Goal: Task Accomplishment & Management: Manage account settings

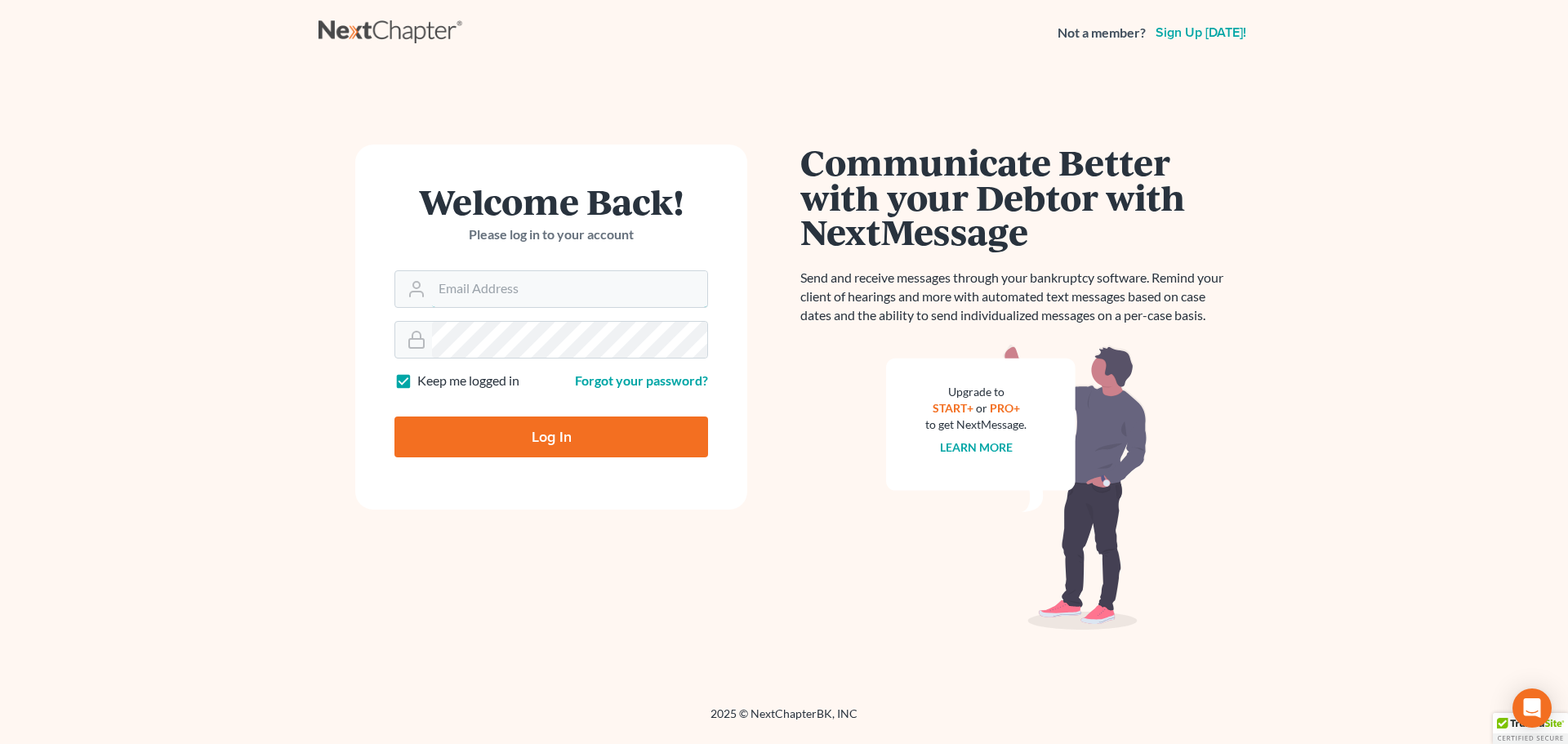
type input "[EMAIL_ADDRESS][DOMAIN_NAME]"
click at [522, 437] on input "Log In" at bounding box center [550, 436] width 314 height 41
type input "Thinking..."
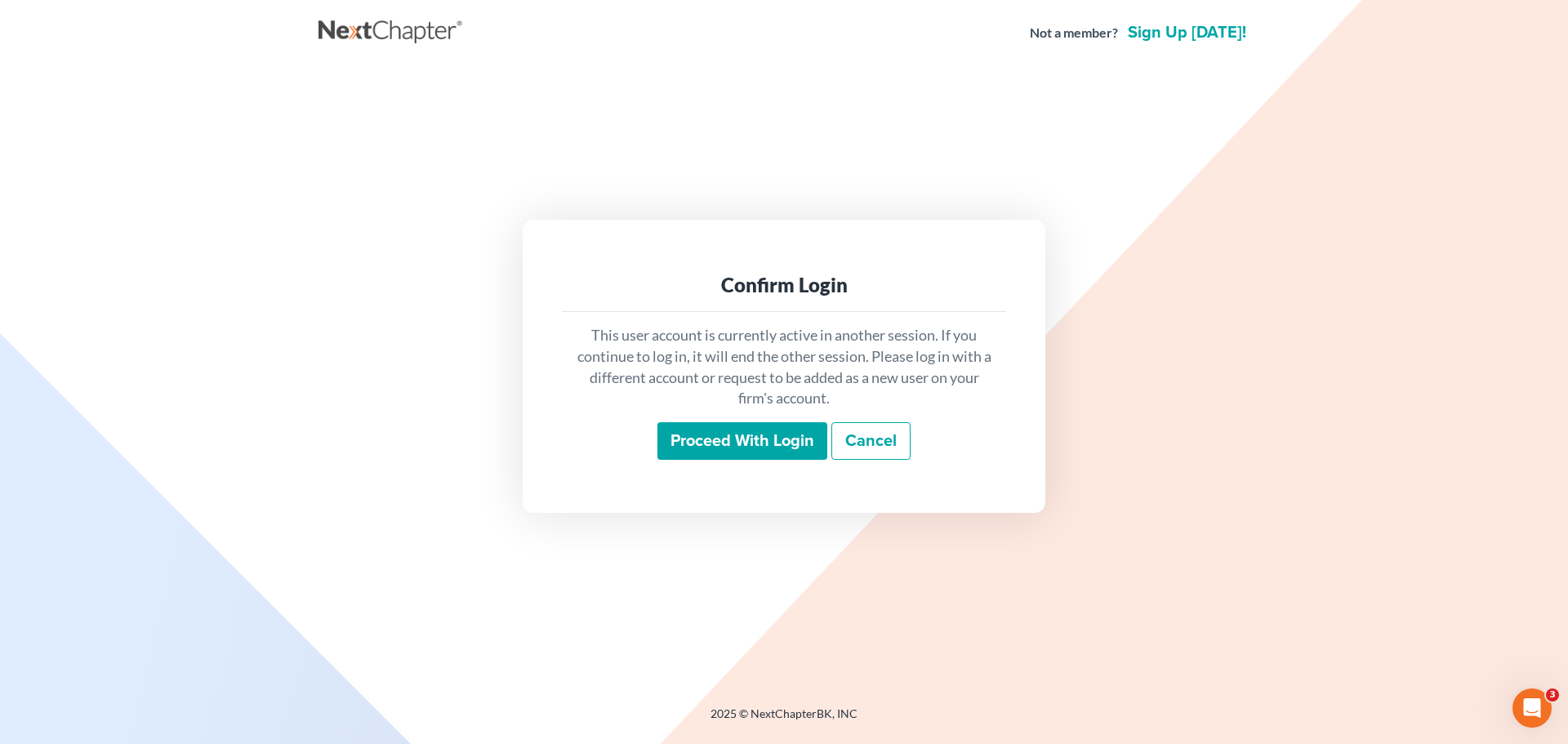
click at [749, 450] on input "Proceed with login" at bounding box center [742, 442] width 170 height 38
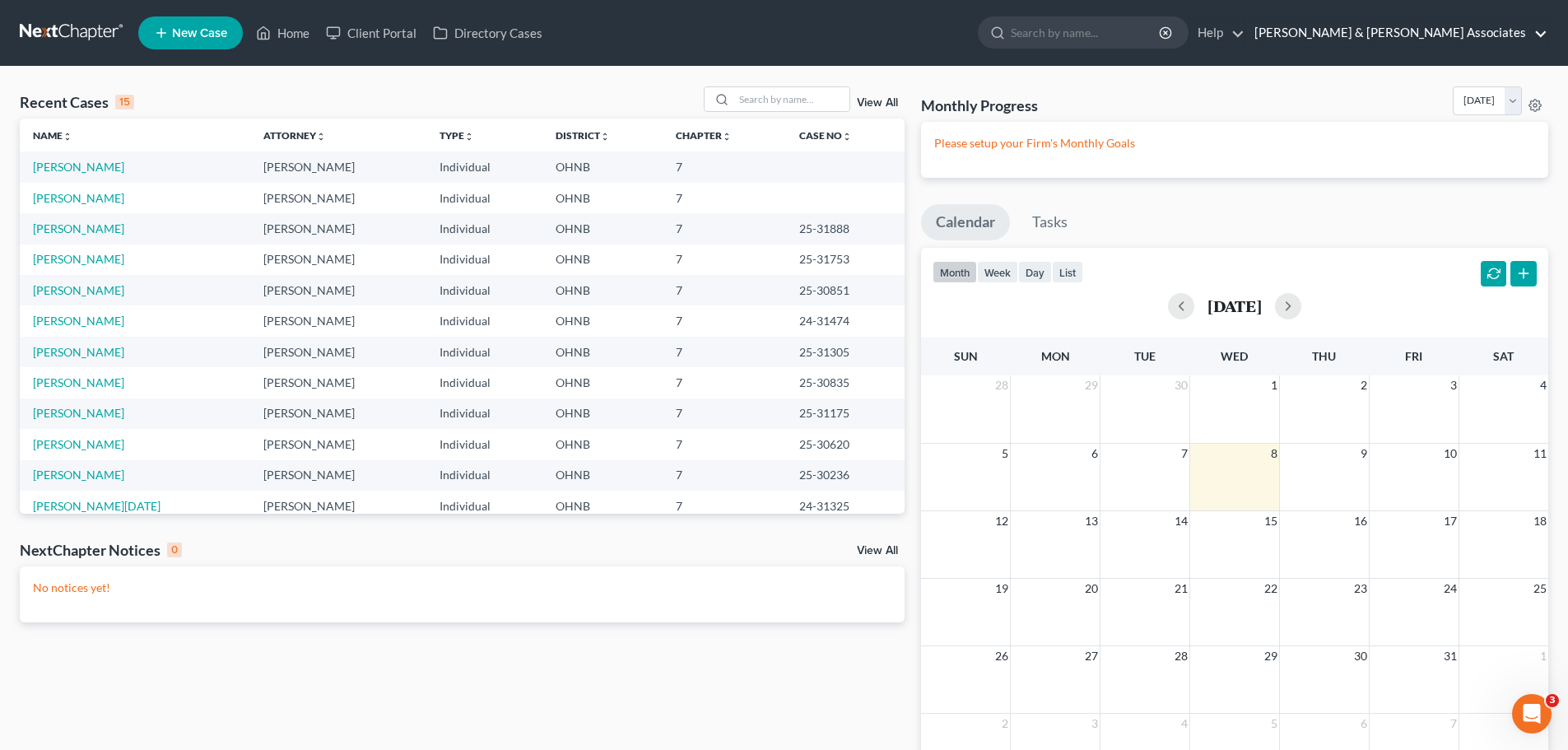
click at [1513, 32] on link "Rubin & Zyndorf Associates" at bounding box center [1396, 32] width 301 height 30
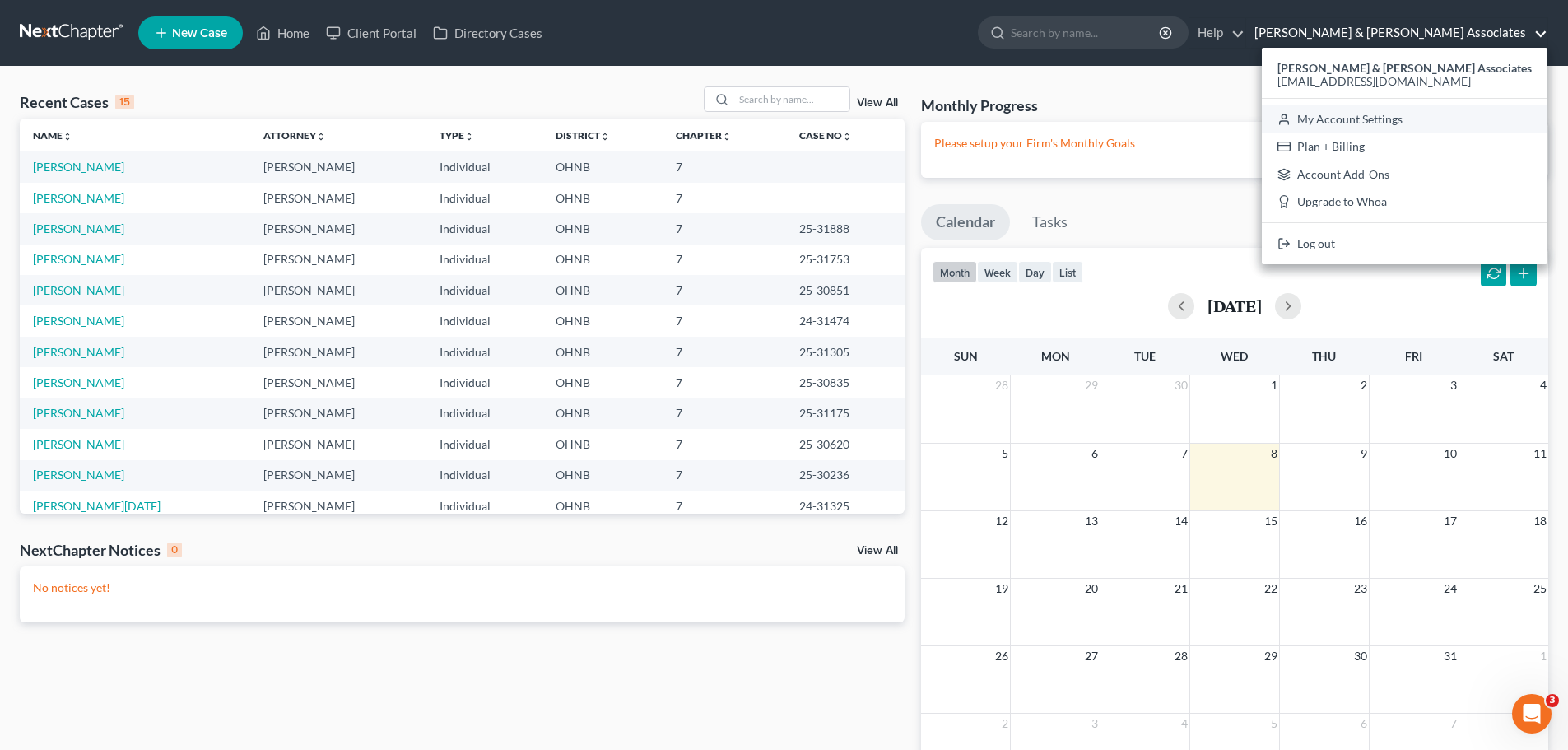
click at [1479, 120] on link "My Account Settings" at bounding box center [1404, 118] width 286 height 28
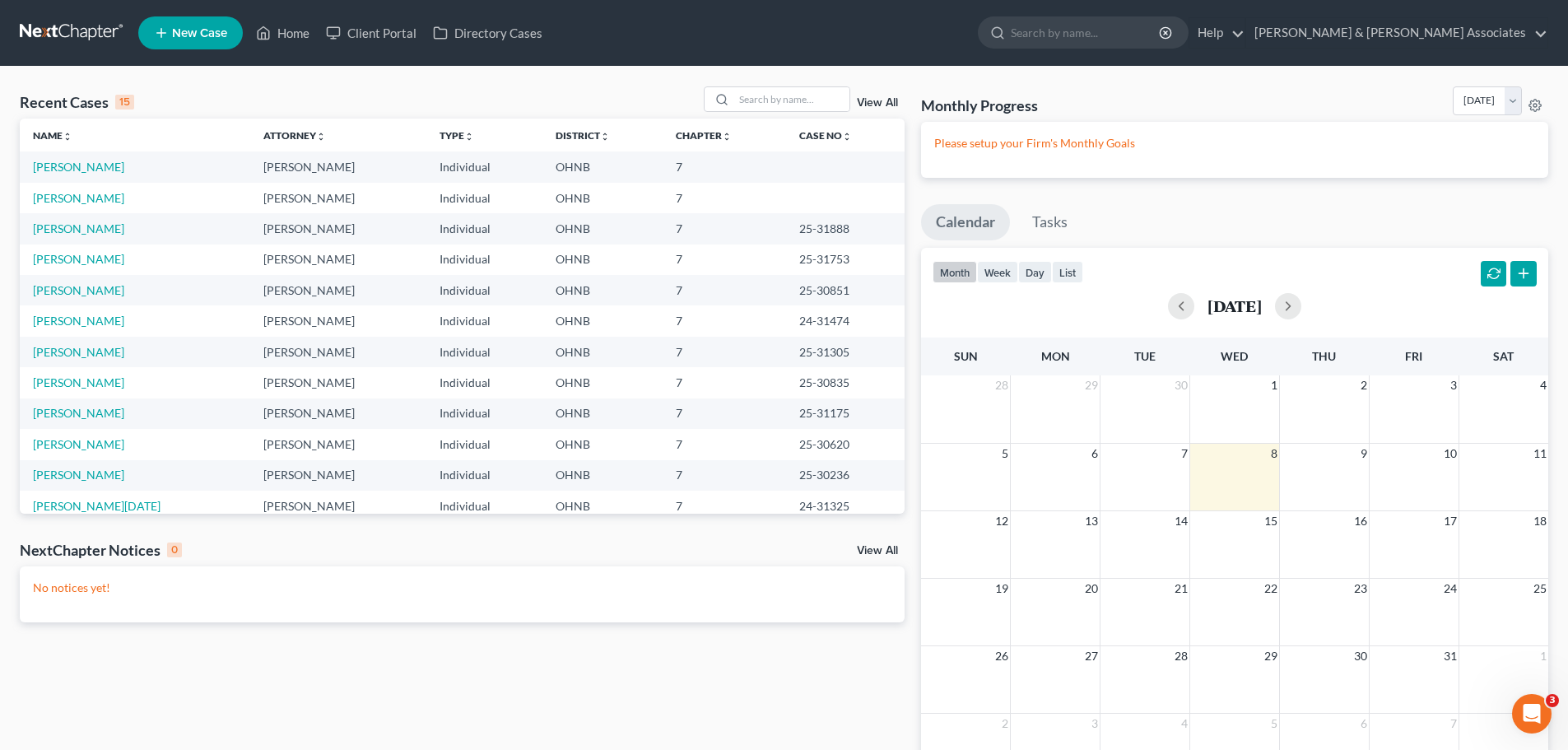
select select "24"
select select "36"
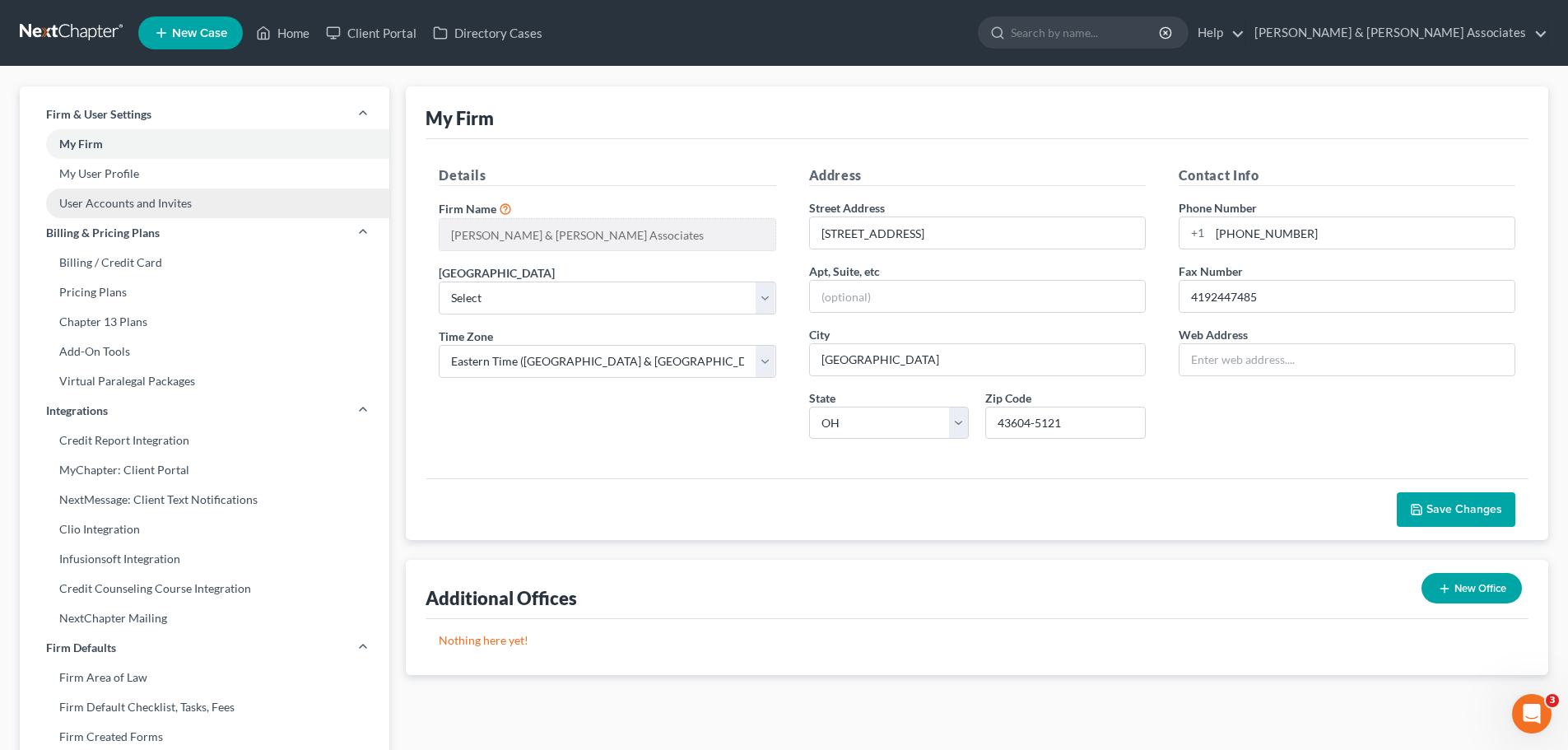
click at [102, 201] on link "User Accounts and Invites" at bounding box center [204, 203] width 370 height 30
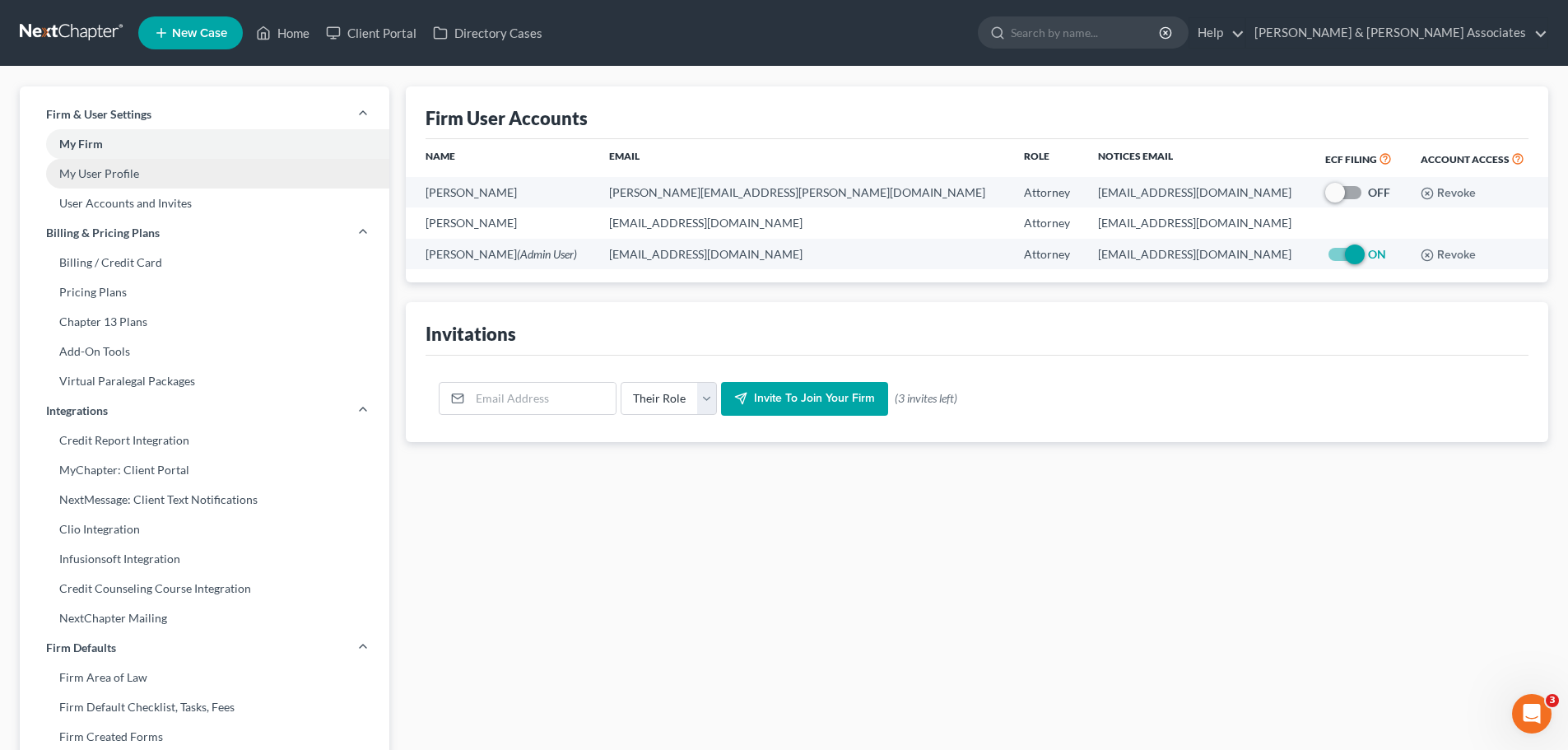
click at [94, 175] on link "My User Profile" at bounding box center [204, 173] width 370 height 30
select select "36"
select select "61"
select select "attorney"
select select "0"
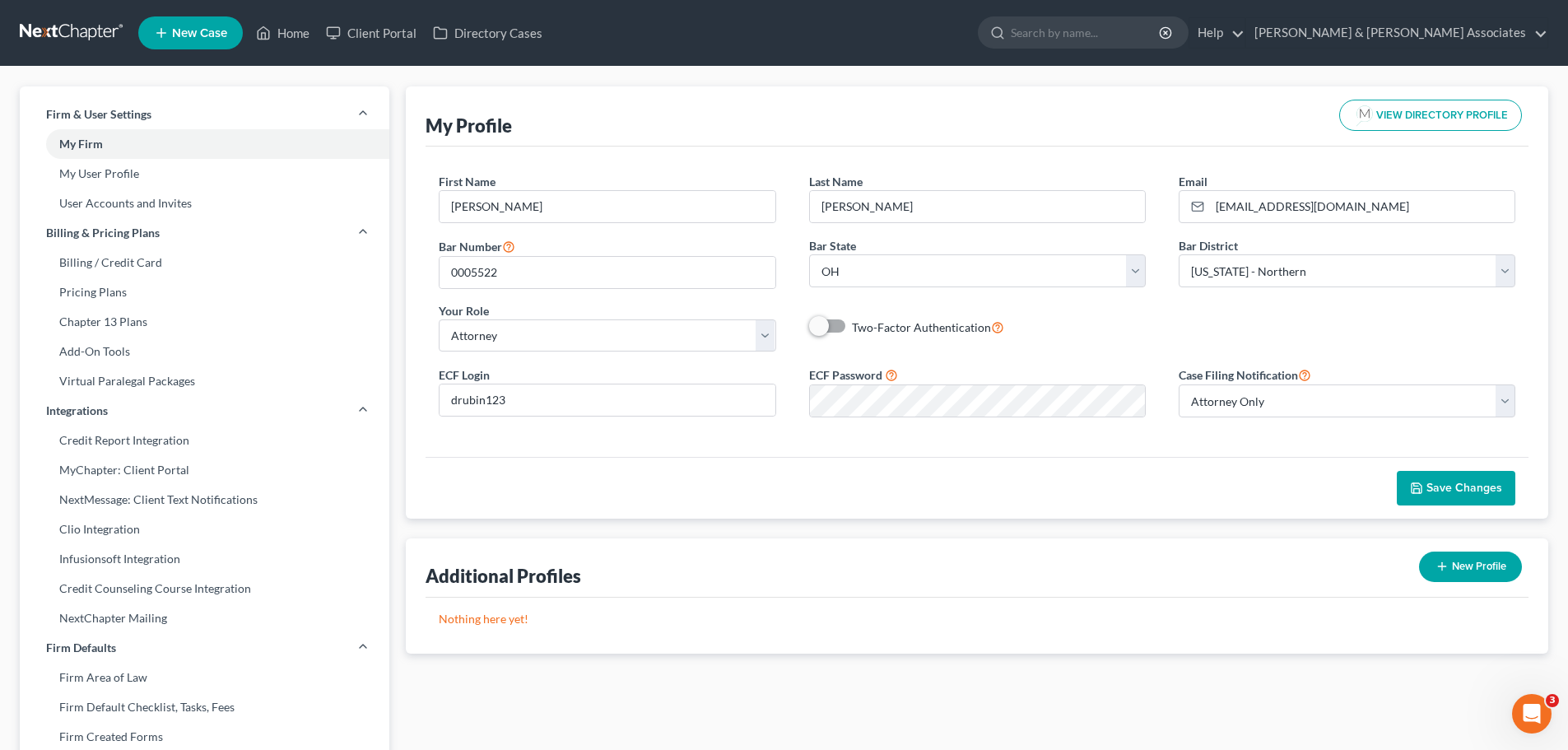
click at [1454, 490] on span "Save Changes" at bounding box center [1463, 487] width 75 height 14
click at [1174, 467] on div "Save Changes" at bounding box center [977, 487] width 1103 height 62
click at [1451, 487] on span "Save Changes" at bounding box center [1463, 487] width 75 height 14
